Goal: Task Accomplishment & Management: Use online tool/utility

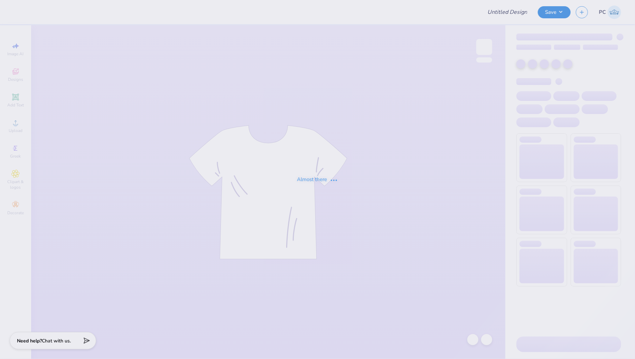
type input "Testing"
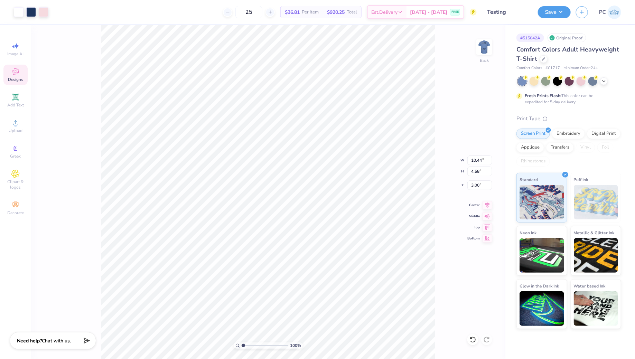
type input "8.01"
type input "3.52"
type input "4.07"
type input "3.53"
click at [473, 85] on div "100 % Back W 8.01 8.01 " H 3.52 3.52 " Y 3.53 3.53 " Center Middle Top Bottom" at bounding box center [268, 192] width 474 height 334
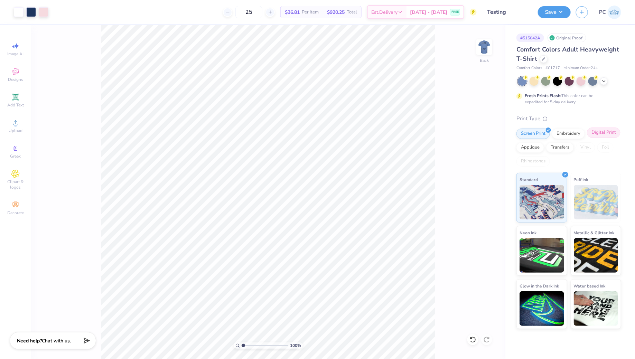
click at [608, 131] on div "Digital Print" at bounding box center [604, 133] width 34 height 10
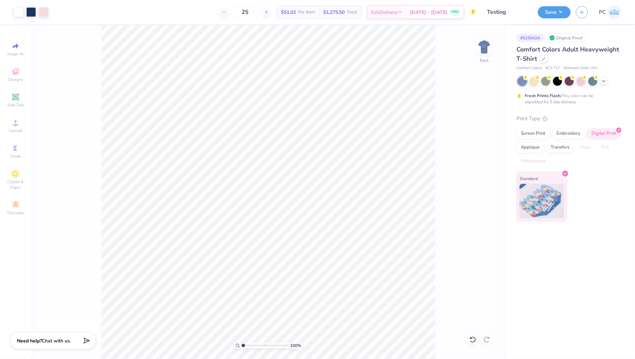
click at [551, 185] on img at bounding box center [541, 201] width 45 height 35
type input "7.54"
type input "3.31"
type input "3.74"
type input "3.53"
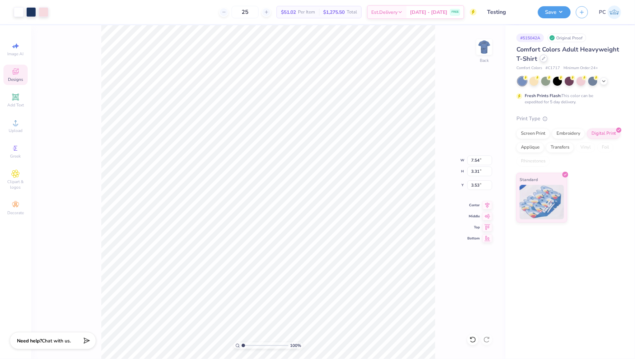
click at [543, 61] on div at bounding box center [544, 59] width 8 height 8
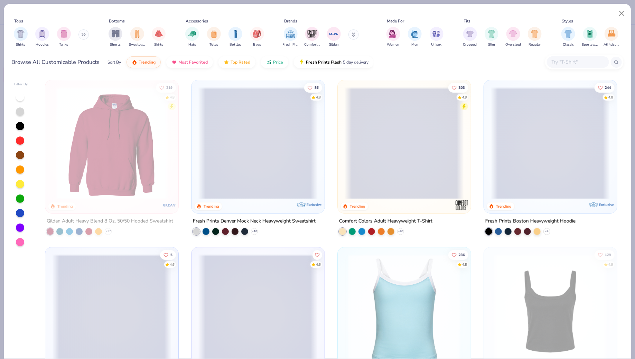
click at [85, 34] on icon at bounding box center [84, 35] width 1 height 2
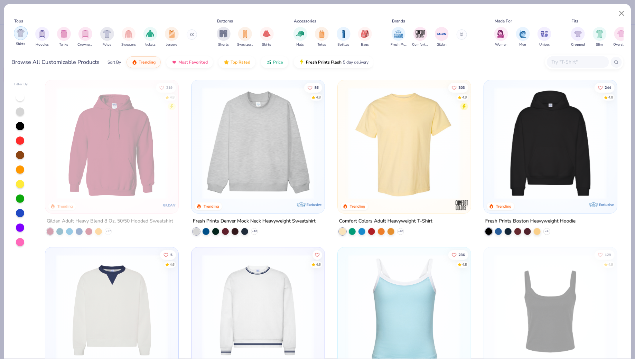
click at [17, 33] on img "filter for Shirts" at bounding box center [21, 33] width 8 height 8
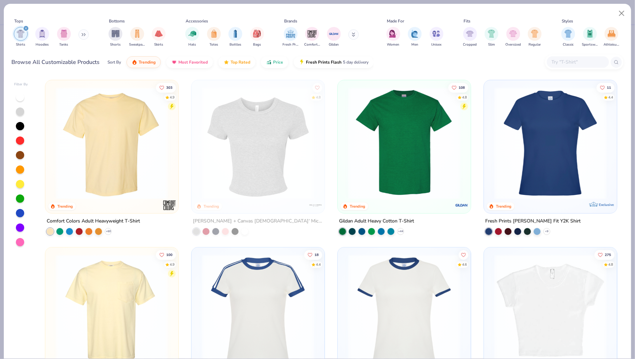
click at [431, 168] on img at bounding box center [404, 143] width 119 height 112
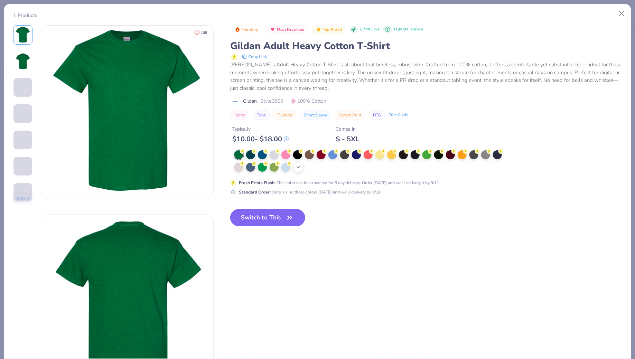
click at [295, 167] on div "+ 22" at bounding box center [298, 167] width 10 height 10
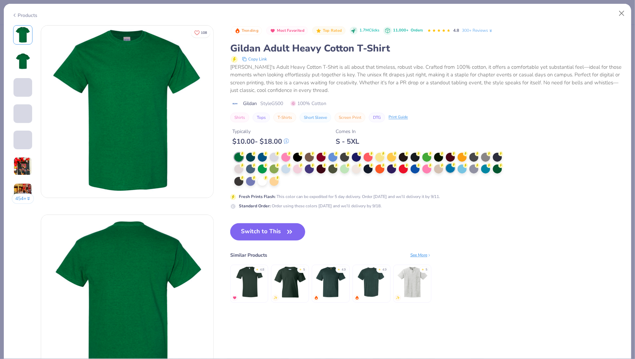
click at [454, 169] on div at bounding box center [450, 168] width 9 height 9
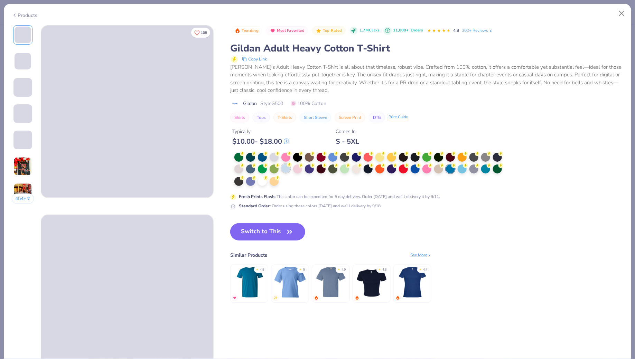
click at [288, 167] on div at bounding box center [285, 168] width 9 height 9
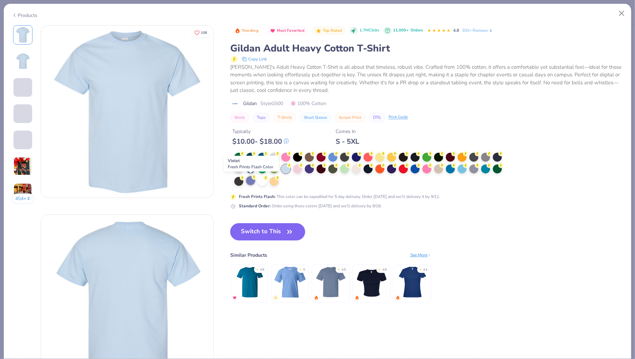
click at [251, 182] on div at bounding box center [250, 180] width 9 height 9
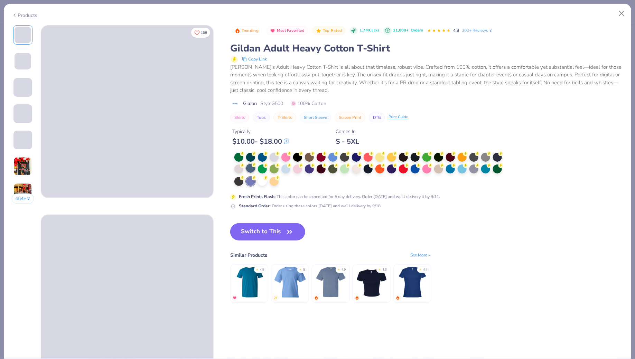
click at [250, 171] on div at bounding box center [250, 168] width 9 height 9
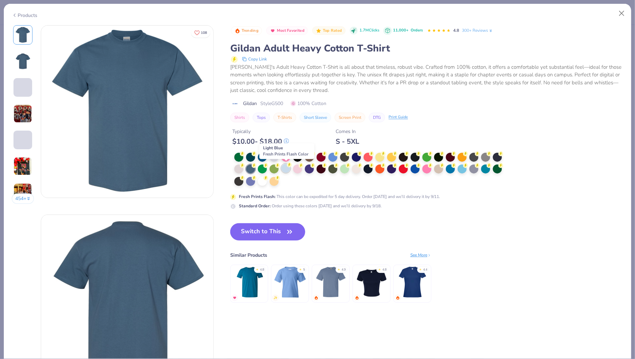
click at [288, 167] on div at bounding box center [285, 168] width 9 height 9
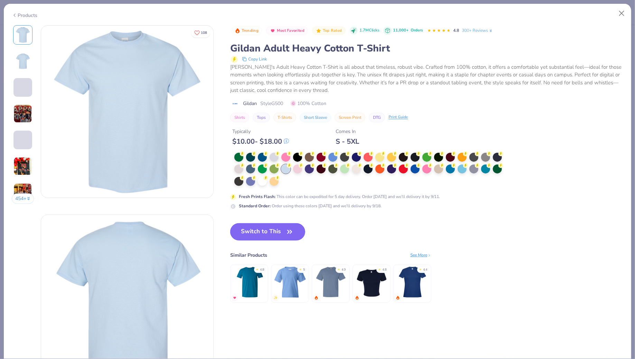
click at [261, 234] on button "Switch to This" at bounding box center [267, 231] width 75 height 17
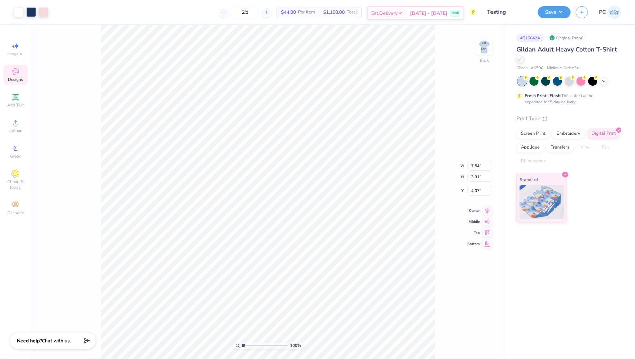
type input "3.89"
click at [552, 15] on button "Save" at bounding box center [554, 11] width 33 height 12
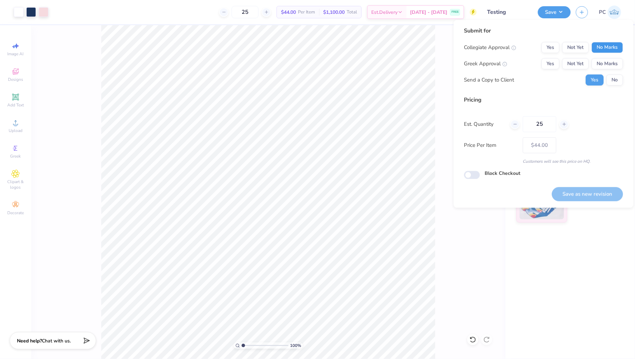
click at [606, 43] on button "No Marks" at bounding box center [607, 47] width 31 height 11
click at [606, 66] on button "No Marks" at bounding box center [607, 63] width 31 height 11
click at [607, 79] on button "No" at bounding box center [615, 80] width 17 height 11
click at [560, 190] on button "Save as new revision" at bounding box center [587, 194] width 71 height 14
type input "– –"
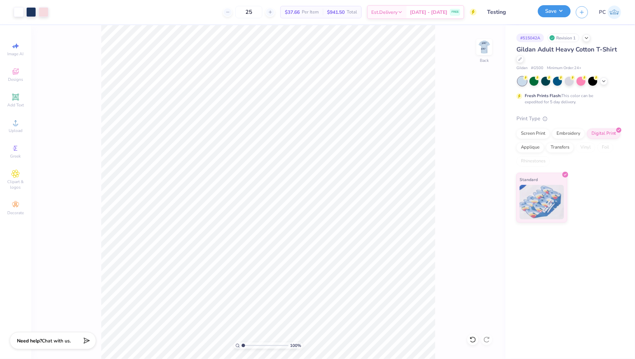
click at [547, 15] on button "Save" at bounding box center [554, 11] width 33 height 12
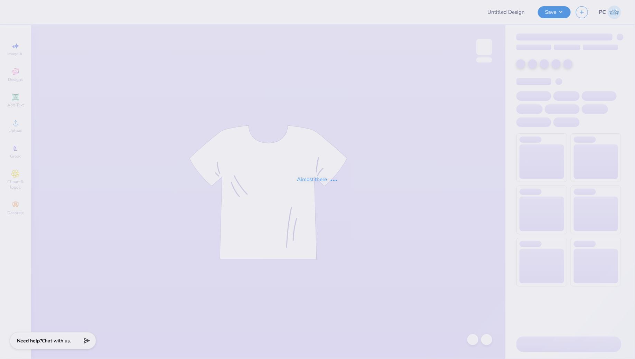
type input "Testing"
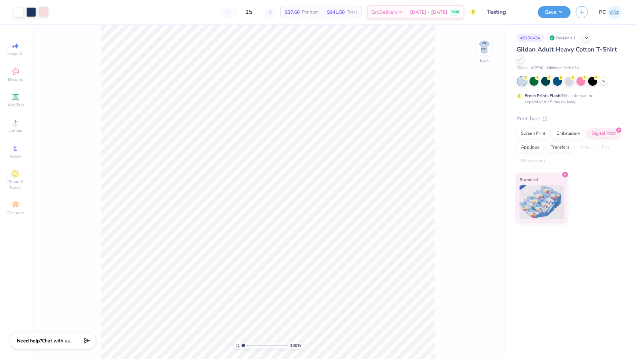
click at [42, 12] on div at bounding box center [44, 12] width 10 height 10
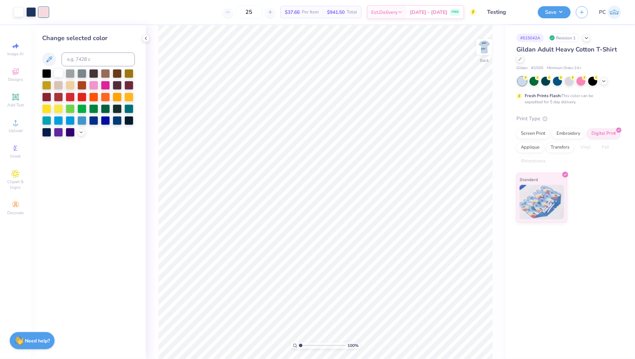
click at [61, 74] on div at bounding box center [58, 72] width 9 height 9
click at [520, 58] on icon at bounding box center [519, 58] width 3 height 3
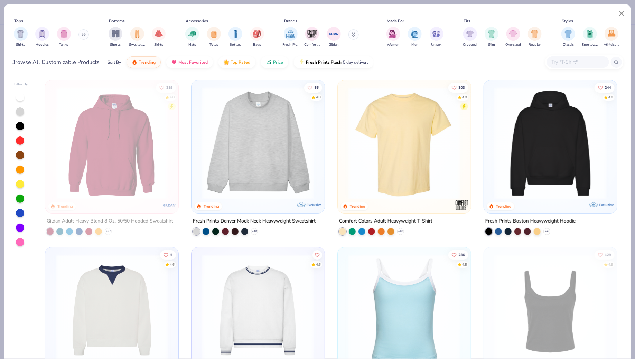
scroll to position [14, 0]
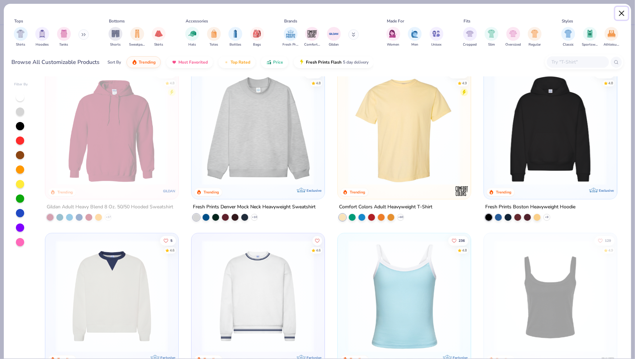
click at [623, 15] on button "Close" at bounding box center [621, 13] width 13 height 13
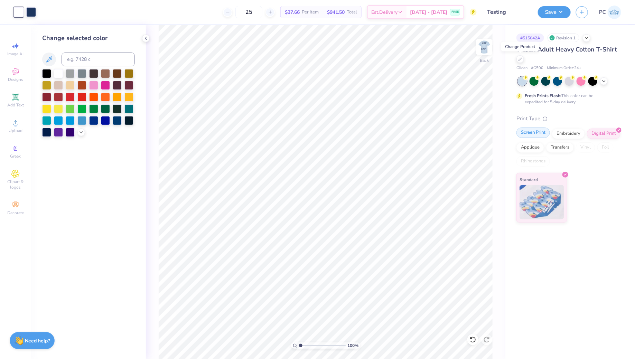
click at [526, 133] on div "Screen Print" at bounding box center [533, 133] width 34 height 10
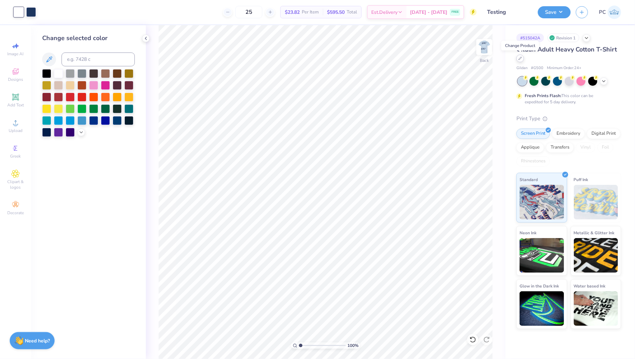
click at [517, 59] on div at bounding box center [520, 59] width 8 height 8
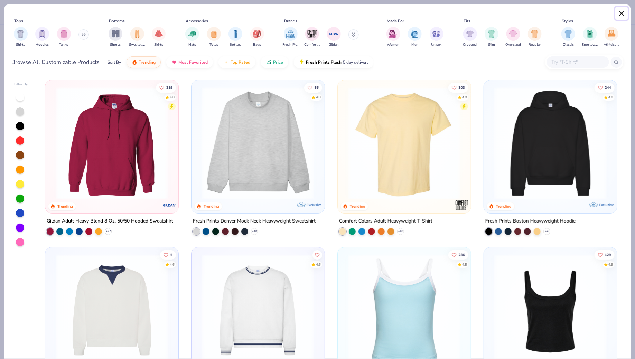
click at [623, 13] on button "Close" at bounding box center [621, 13] width 13 height 13
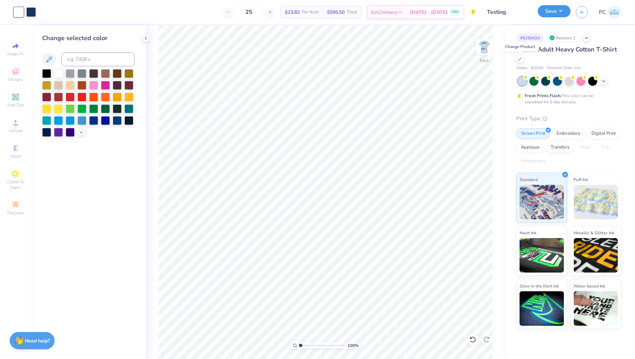
click at [548, 16] on button "Save" at bounding box center [554, 11] width 33 height 12
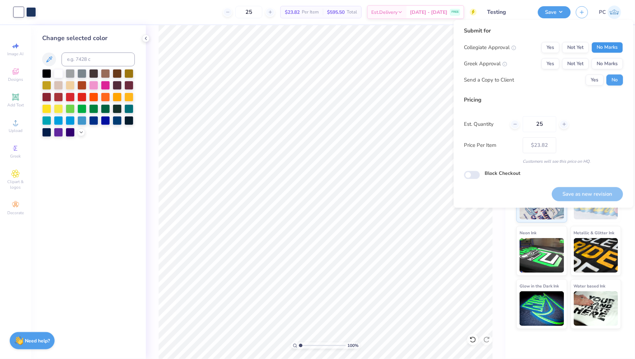
click at [607, 43] on button "No Marks" at bounding box center [607, 47] width 31 height 11
click at [607, 64] on button "No Marks" at bounding box center [607, 63] width 31 height 11
click at [602, 199] on button "Save as new revision" at bounding box center [587, 194] width 71 height 14
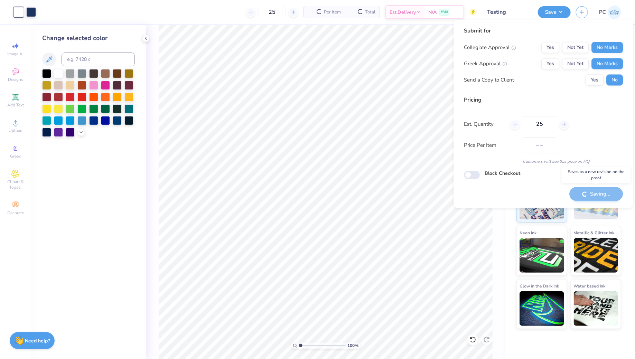
type input "$23.82"
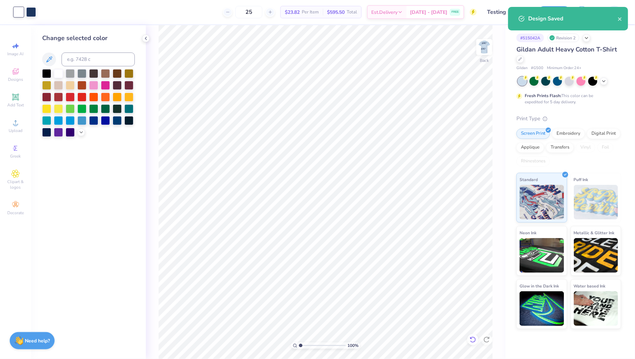
click at [474, 341] on icon at bounding box center [472, 339] width 7 height 7
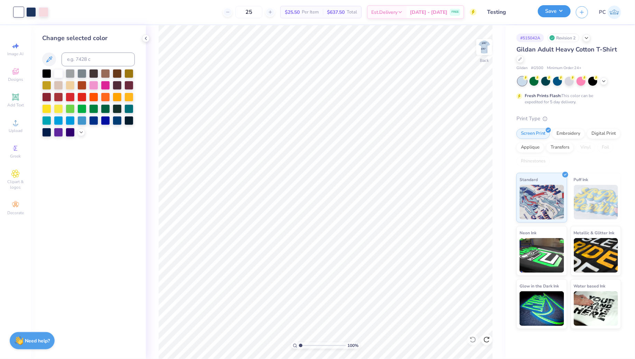
click at [546, 15] on button "Save" at bounding box center [554, 11] width 33 height 12
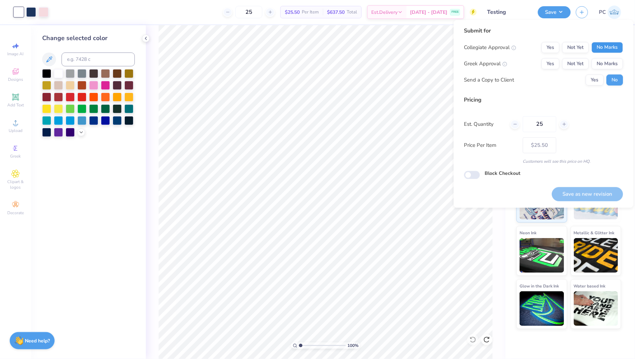
click at [607, 43] on button "No Marks" at bounding box center [607, 47] width 31 height 11
click at [608, 60] on button "No Marks" at bounding box center [607, 63] width 31 height 11
click at [593, 84] on button "Yes" at bounding box center [595, 80] width 18 height 11
click at [576, 193] on button "Save as new revision" at bounding box center [587, 194] width 71 height 14
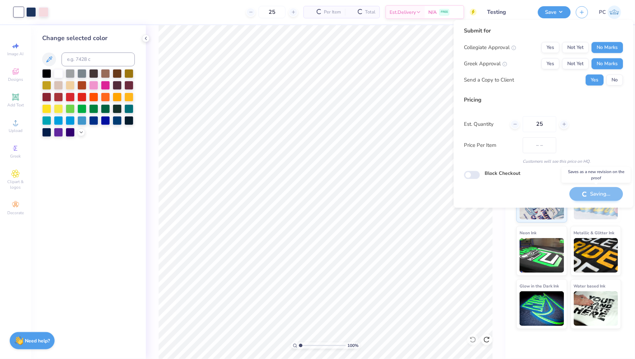
type input "$25.50"
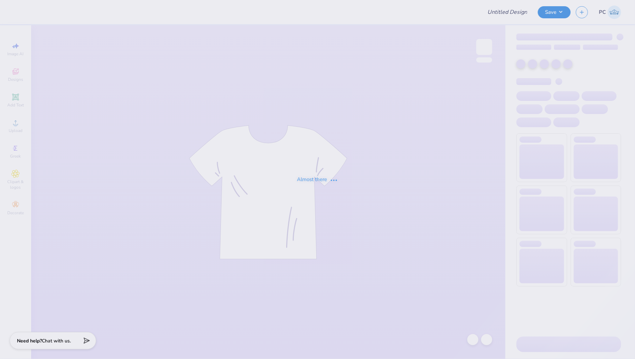
type input "Testing"
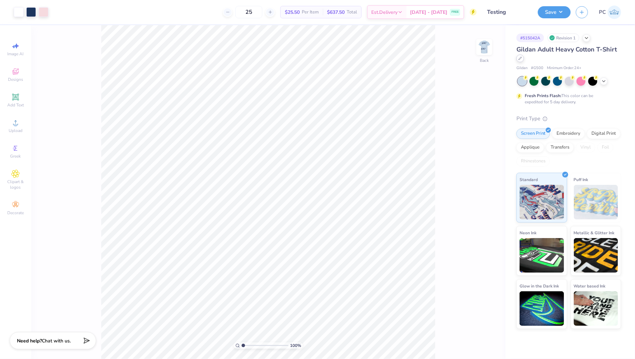
click at [522, 58] on icon at bounding box center [519, 58] width 3 height 3
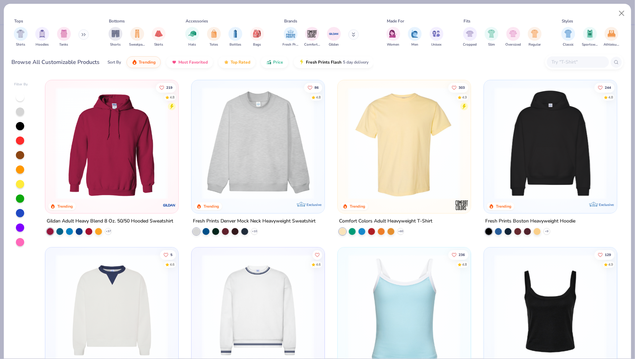
click at [416, 122] on img at bounding box center [404, 143] width 119 height 112
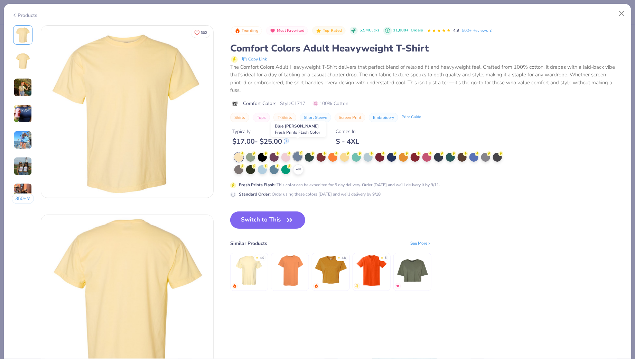
click at [299, 152] on div at bounding box center [297, 156] width 9 height 9
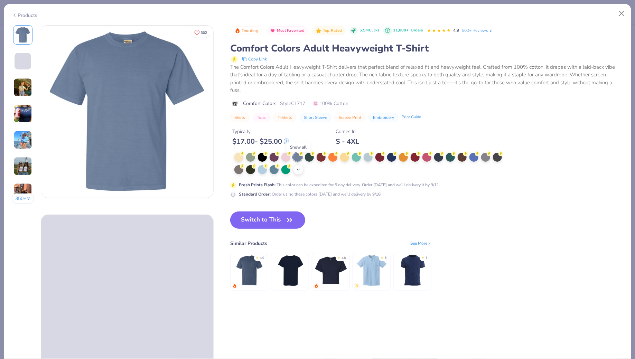
click at [299, 167] on icon at bounding box center [298, 170] width 6 height 6
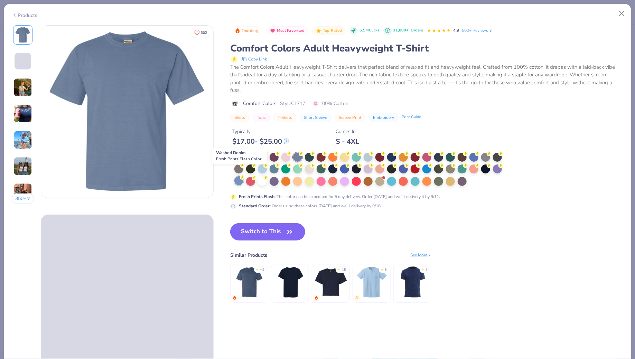
click at [241, 176] on div at bounding box center [238, 180] width 9 height 9
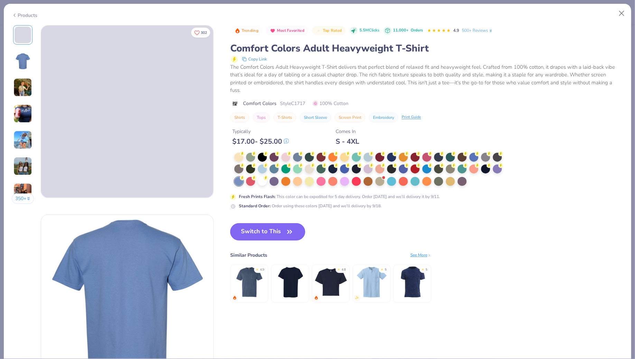
click at [254, 226] on button "Switch to This" at bounding box center [267, 231] width 75 height 17
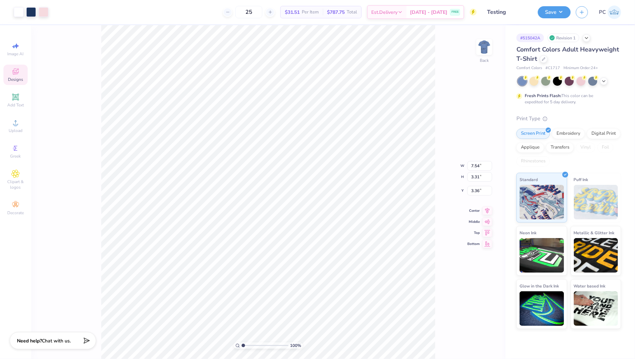
type input "3.47"
type input "6.63"
type input "2.91"
type input "3.87"
type input "3.52"
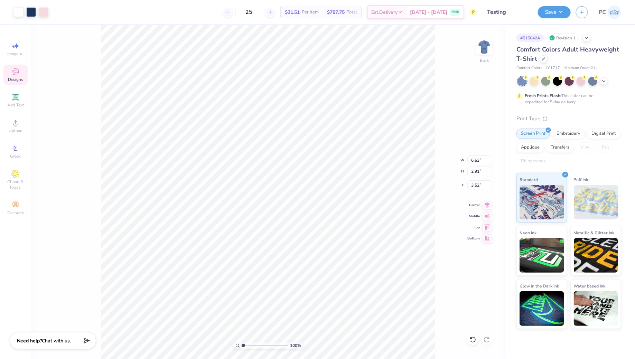
type input "3.40"
type input "13.29"
type input "3.46"
click at [605, 134] on div "Digital Print" at bounding box center [604, 133] width 34 height 10
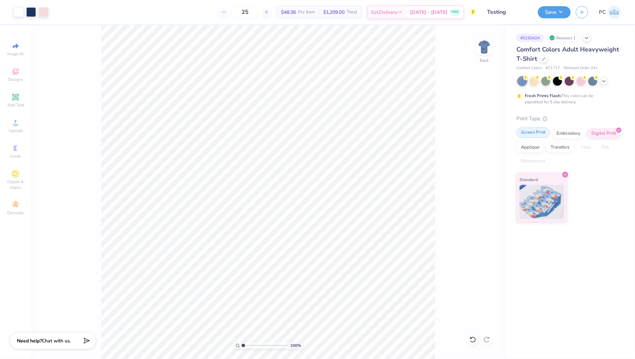
click at [536, 134] on div "Screen Print" at bounding box center [533, 133] width 34 height 10
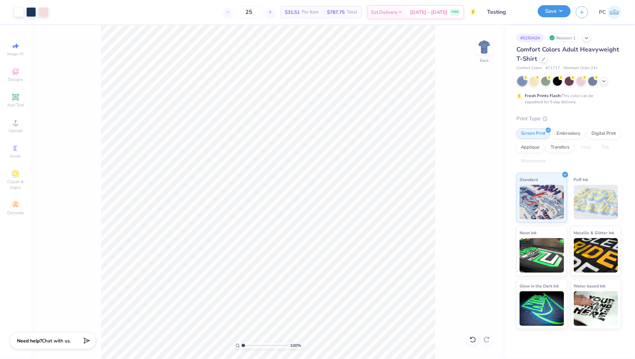
click at [556, 13] on button "Save" at bounding box center [554, 11] width 33 height 12
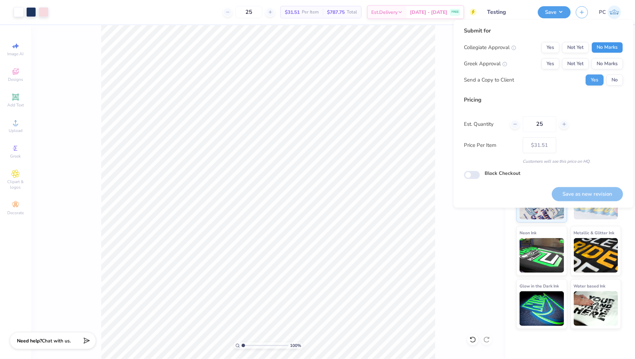
click at [615, 47] on button "No Marks" at bounding box center [607, 47] width 31 height 11
click at [609, 59] on button "No Marks" at bounding box center [607, 63] width 31 height 11
click at [592, 195] on button "Save as new revision" at bounding box center [587, 194] width 71 height 14
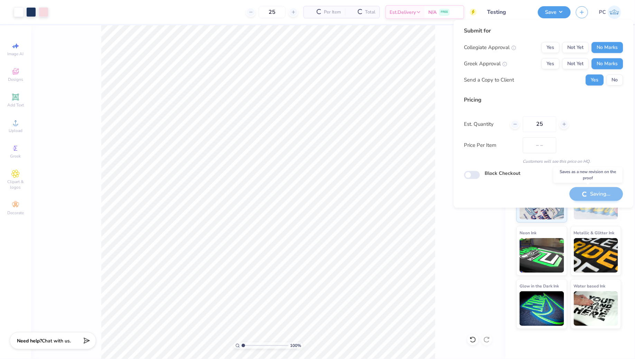
type input "$31.51"
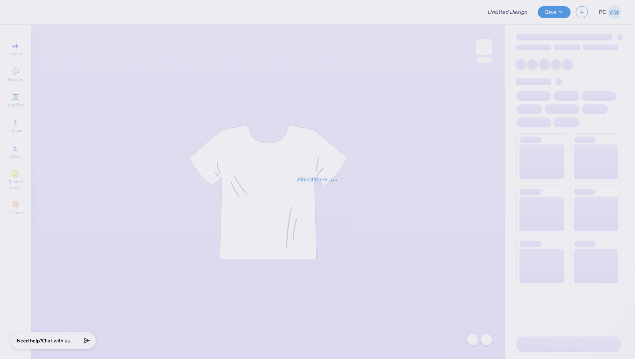
type input "Testing"
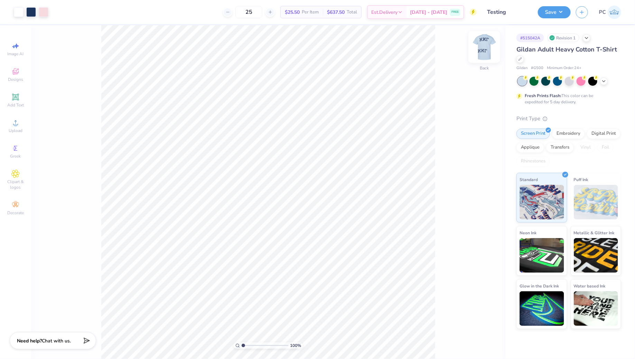
click at [480, 50] on img at bounding box center [484, 47] width 28 height 28
type input "3.90"
type input "3.58"
type input "9.31"
type input "4.09"
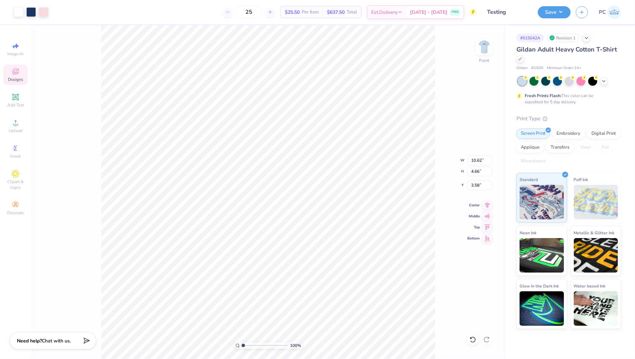
type input "4.16"
click at [446, 58] on div "100 % Front W 9.31 9.31 " H 4.09 4.09 " Y 4.16 4.16 " Center Middle Top Bottom" at bounding box center [268, 192] width 474 height 334
type input "4.06"
click at [492, 45] on div at bounding box center [484, 47] width 32 height 32
type input "3.25"
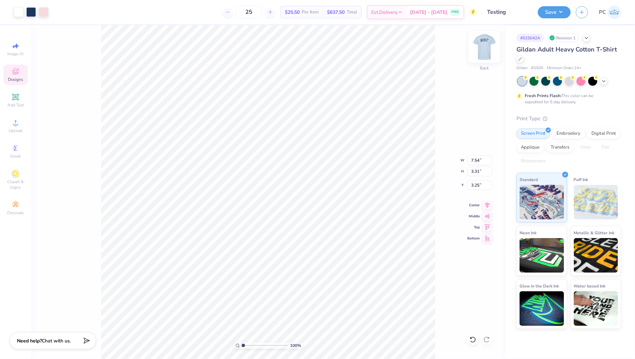
click at [486, 56] on img at bounding box center [484, 47] width 28 height 28
click at [14, 101] on icon at bounding box center [15, 97] width 8 height 8
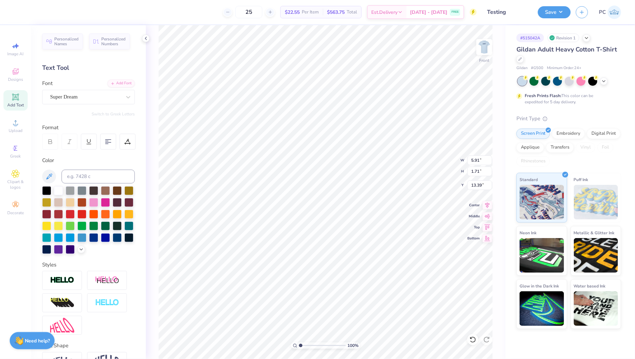
type textarea "Lambda Phi Epsilon"
click at [478, 54] on img at bounding box center [484, 47] width 28 height 28
click at [32, 12] on div at bounding box center [31, 12] width 10 height 10
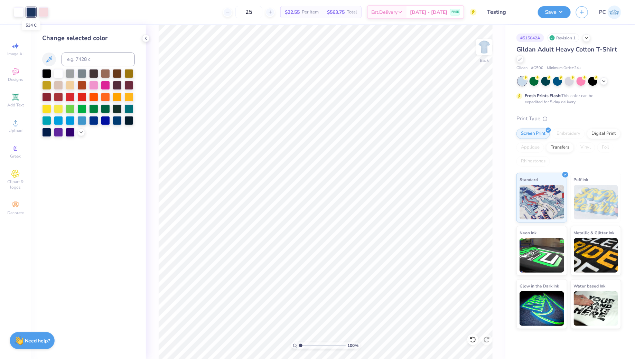
click at [32, 12] on div at bounding box center [31, 12] width 10 height 10
click at [482, 47] on img at bounding box center [484, 47] width 28 height 28
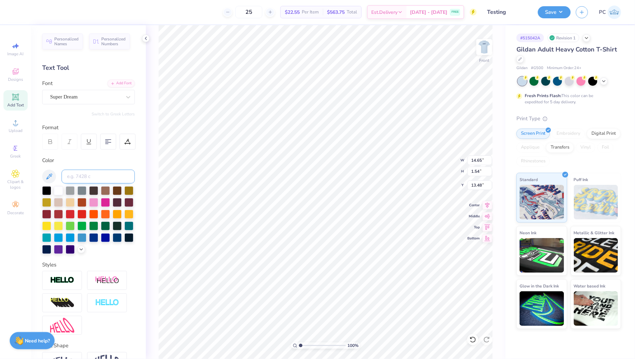
click at [87, 175] on input at bounding box center [98, 177] width 73 height 14
type input "534"
click at [74, 97] on div "Super Dream" at bounding box center [85, 97] width 73 height 11
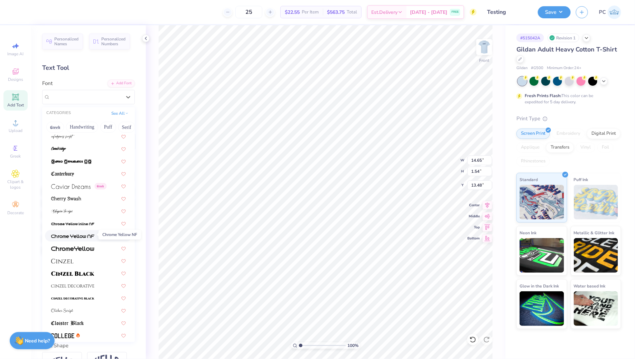
scroll to position [722, 0]
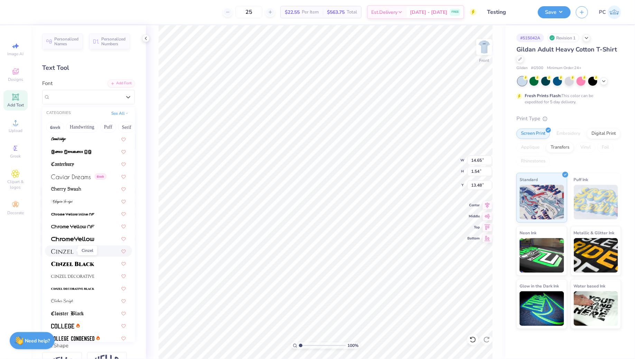
drag, startPoint x: 73, startPoint y: 260, endPoint x: 70, endPoint y: 251, distance: 9.4
click at [70, 267] on div at bounding box center [88, 263] width 87 height 11
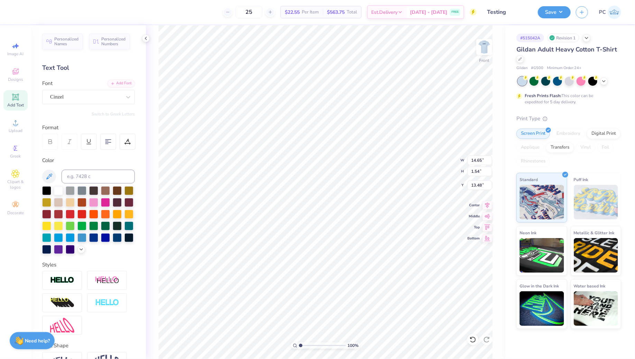
type input "1.01"
type input "13.74"
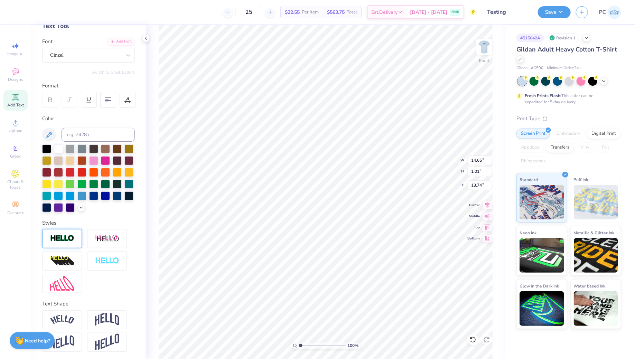
click at [60, 241] on img at bounding box center [62, 239] width 24 height 8
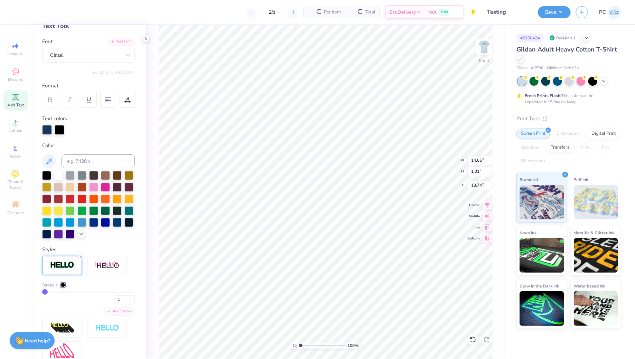
type input "1.03"
type input "13.73"
click at [91, 186] on div at bounding box center [93, 186] width 9 height 9
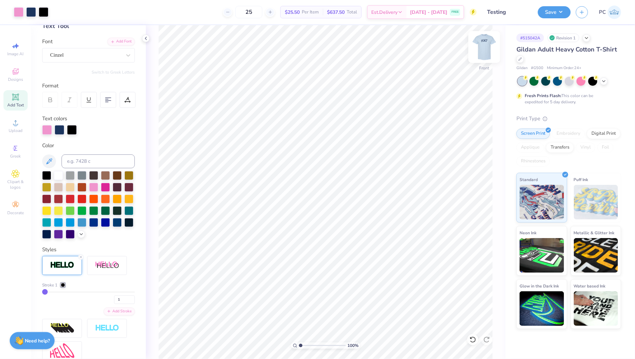
click at [486, 46] on img at bounding box center [484, 47] width 28 height 28
click at [488, 40] on img at bounding box center [484, 47] width 28 height 28
click at [481, 49] on img at bounding box center [484, 47] width 28 height 28
click at [481, 39] on div at bounding box center [484, 47] width 32 height 32
click at [49, 128] on div at bounding box center [47, 129] width 10 height 10
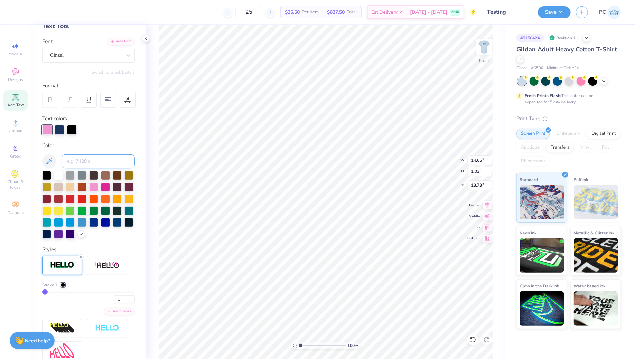
click at [93, 157] on input at bounding box center [98, 161] width 73 height 14
click at [93, 157] on input "735c" at bounding box center [98, 161] width 73 height 14
click at [72, 159] on input "735c" at bounding box center [98, 161] width 73 height 14
type input "75c"
click at [63, 283] on div at bounding box center [63, 285] width 4 height 4
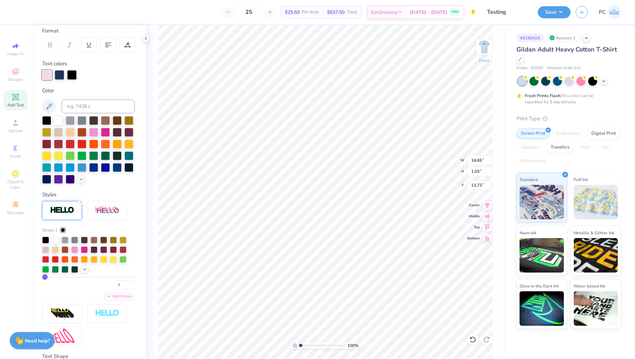
scroll to position [99, 0]
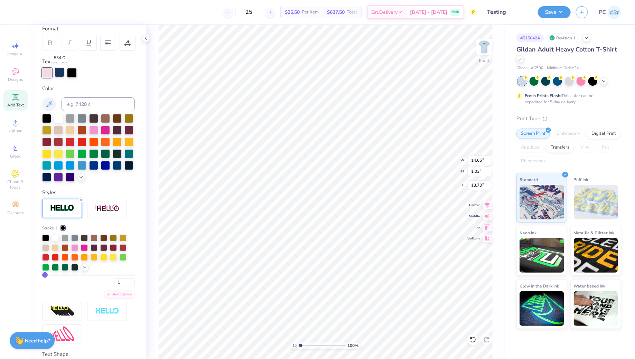
click at [59, 71] on div at bounding box center [60, 72] width 10 height 10
click at [46, 68] on div at bounding box center [47, 72] width 10 height 10
click at [48, 72] on div at bounding box center [47, 73] width 10 height 10
click at [93, 102] on input at bounding box center [98, 104] width 73 height 14
type input "534"
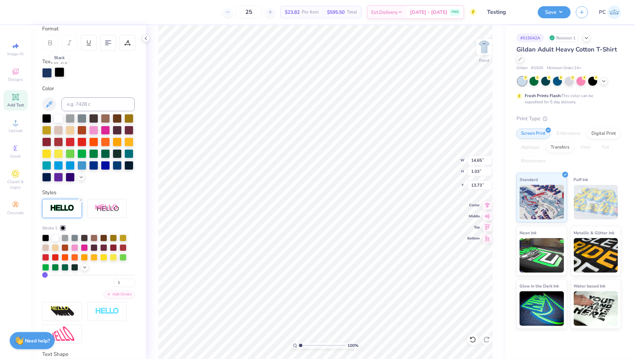
click at [61, 71] on div at bounding box center [60, 72] width 10 height 10
click at [78, 106] on input at bounding box center [98, 104] width 73 height 14
type input "705"
type input "2"
click at [132, 280] on input "2" at bounding box center [124, 283] width 21 height 9
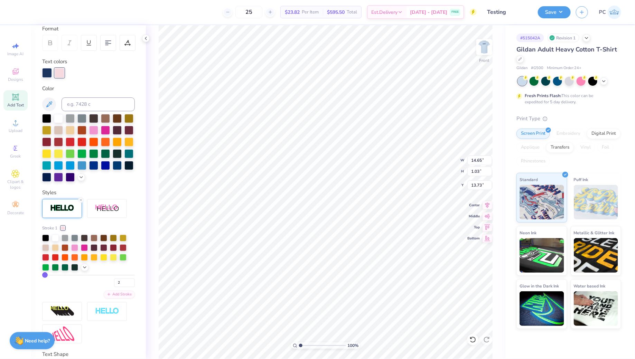
type input "2"
type input "3"
click at [132, 280] on input "3" at bounding box center [124, 283] width 21 height 9
type input "3"
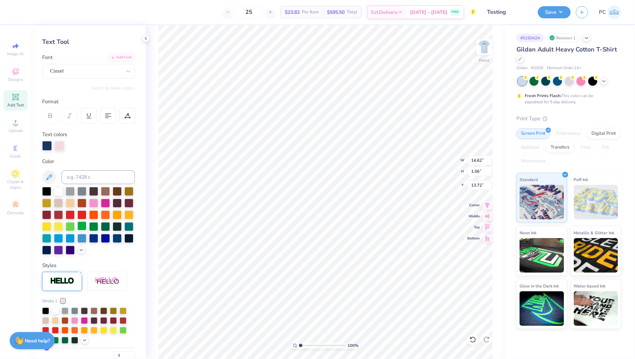
scroll to position [0, 0]
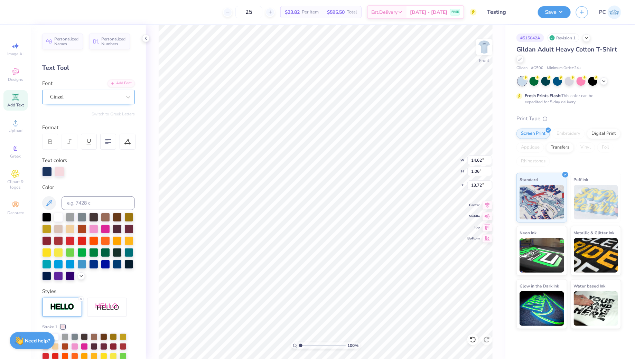
click at [84, 92] on div at bounding box center [85, 96] width 71 height 9
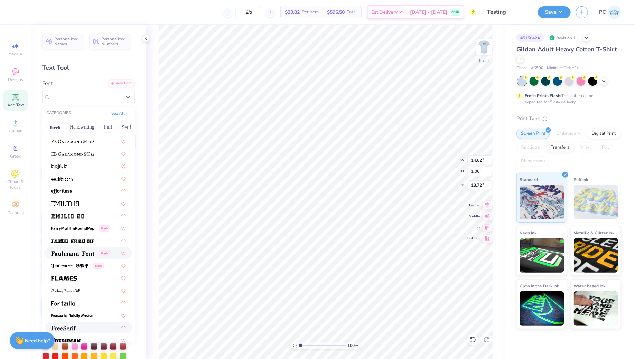
scroll to position [1450, 0]
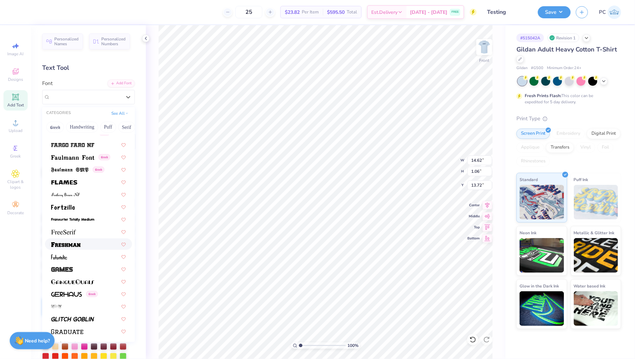
click at [87, 245] on div at bounding box center [88, 244] width 75 height 7
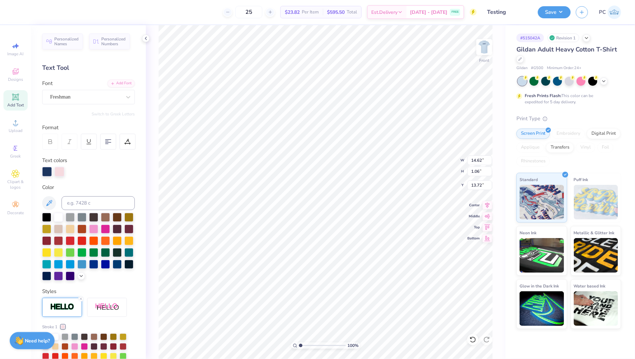
type input "13.83"
type input "1.19"
type input "13.65"
click at [93, 101] on div at bounding box center [85, 96] width 71 height 9
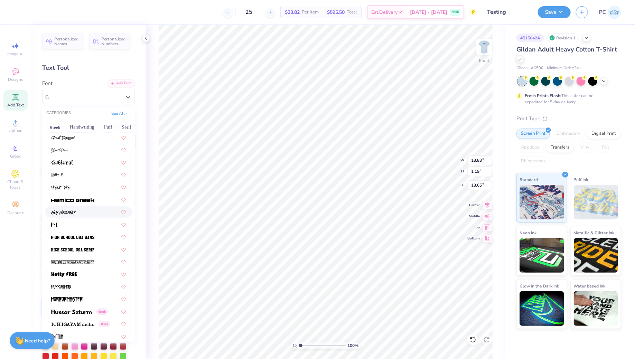
scroll to position [1657, 0]
click at [93, 247] on img at bounding box center [72, 248] width 43 height 5
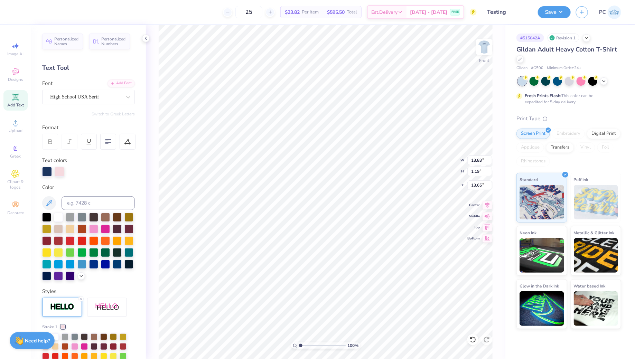
type input "12.77"
type input "1.13"
type input "13.69"
click at [77, 88] on div "[GEOGRAPHIC_DATA] USA Serif" at bounding box center [88, 91] width 93 height 25
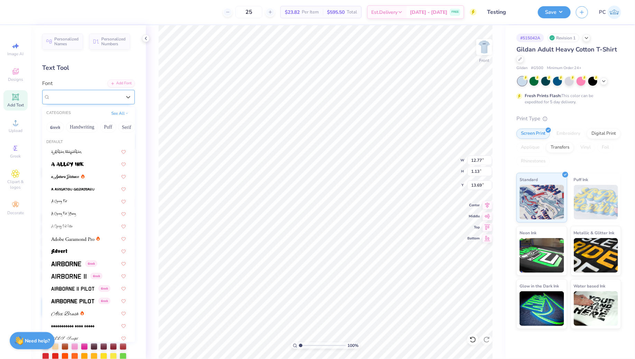
click at [77, 90] on div "High School USA Serif" at bounding box center [88, 97] width 93 height 15
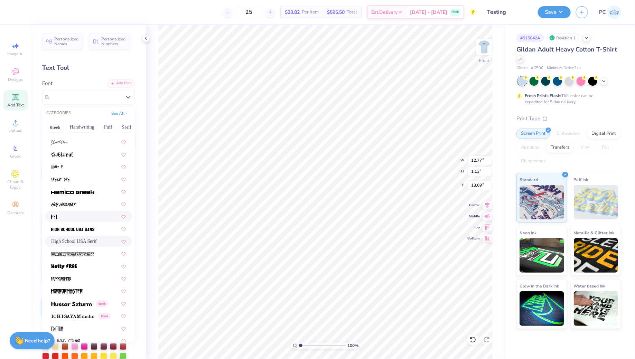
scroll to position [1668, 0]
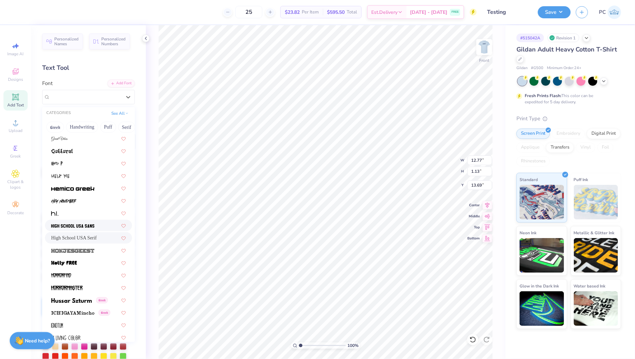
click at [100, 224] on div at bounding box center [88, 225] width 75 height 7
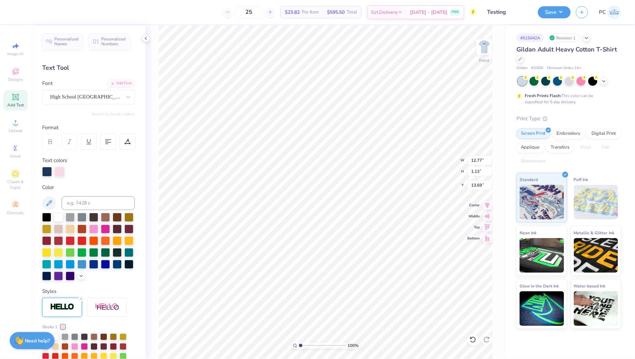
type input "11.93"
type input "13.68"
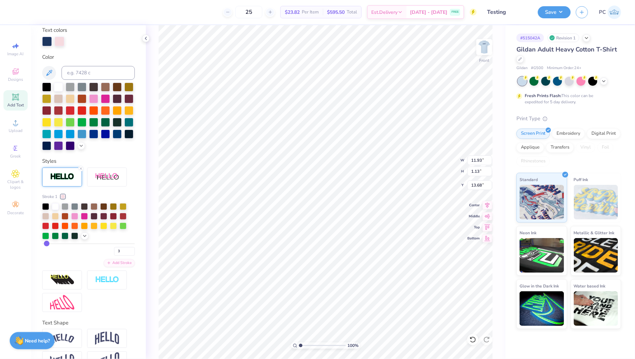
scroll to position [149, 0]
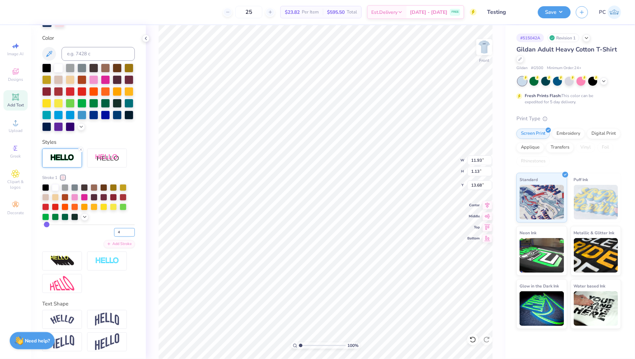
type input "4"
click at [132, 229] on input "4" at bounding box center [124, 232] width 21 height 9
type input "4"
click at [58, 320] on img at bounding box center [62, 319] width 24 height 9
type input "13.47"
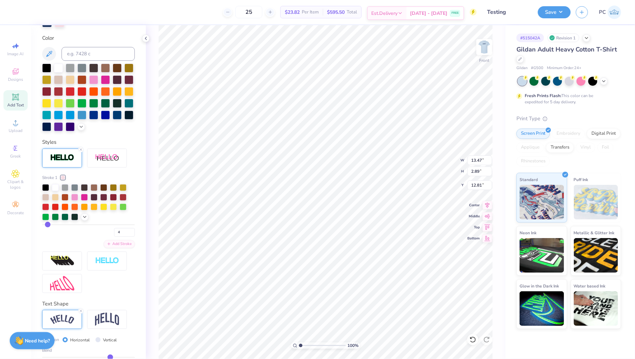
type input "2.89"
type input "12.81"
type input "4.53"
type input "12.04"
type input "2.58"
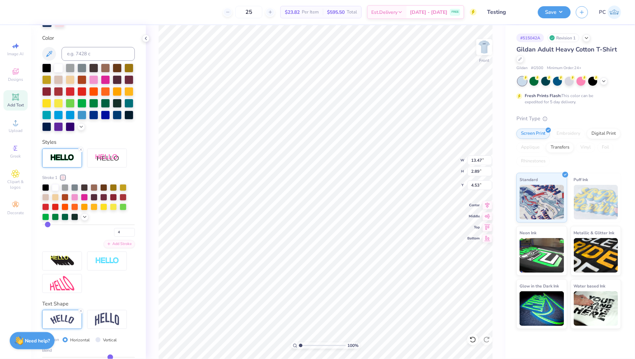
type input "4.83"
type input "4.10"
click at [547, 11] on button "Save" at bounding box center [554, 11] width 33 height 12
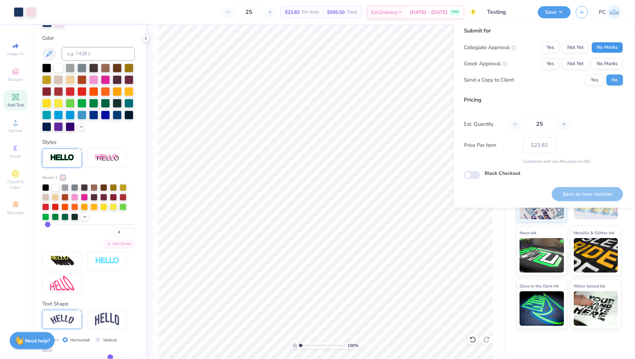
click at [607, 48] on button "No Marks" at bounding box center [607, 47] width 31 height 11
click at [605, 62] on button "No Marks" at bounding box center [607, 63] width 31 height 11
click at [591, 81] on button "Yes" at bounding box center [595, 80] width 18 height 11
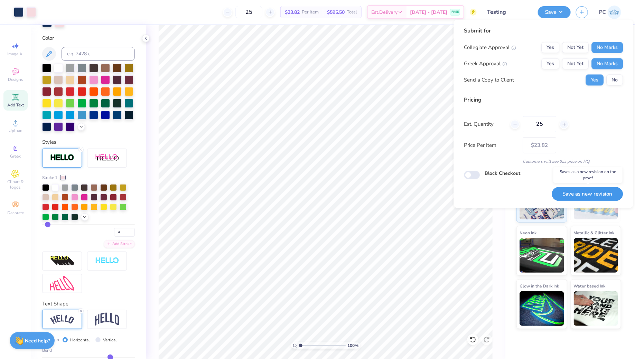
click at [582, 194] on button "Save as new revision" at bounding box center [587, 194] width 71 height 14
type input "$23.82"
